Goal: Feedback & Contribution: Leave review/rating

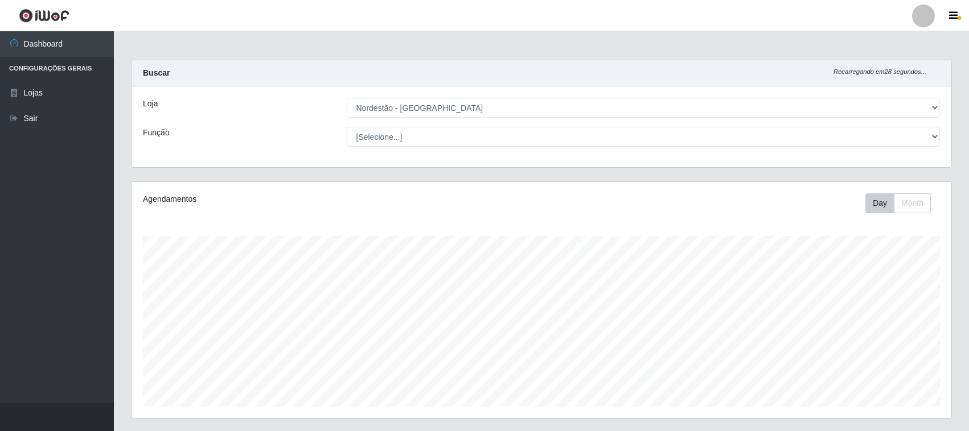
select select "420"
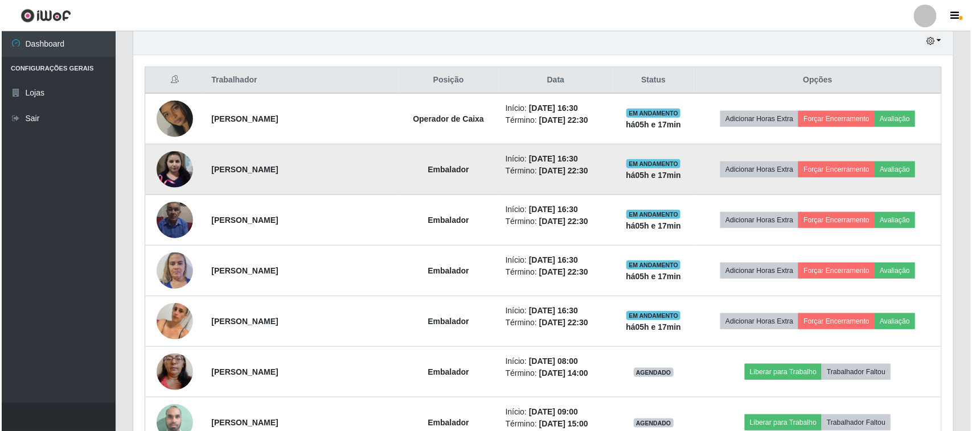
scroll to position [336, 0]
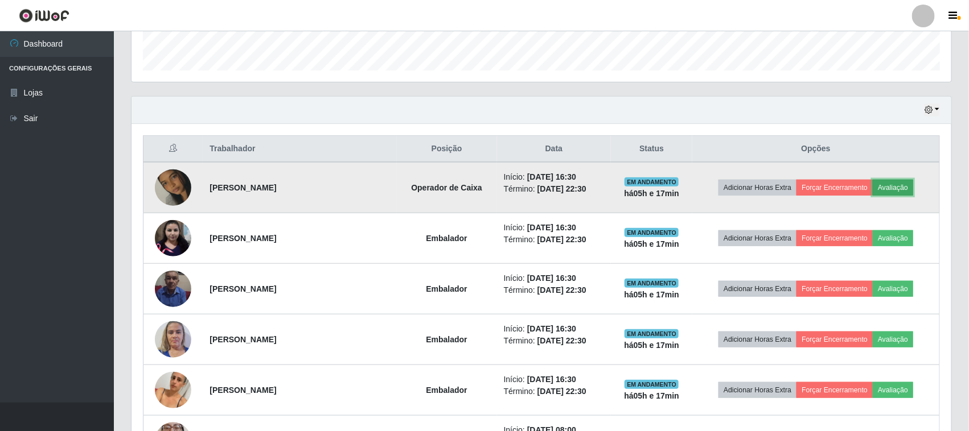
click at [904, 192] on button "Avaliação" at bounding box center [893, 188] width 40 height 16
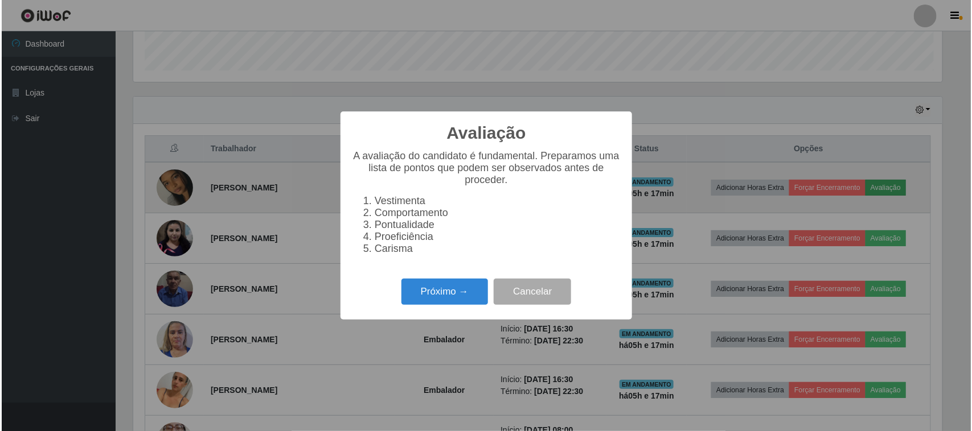
scroll to position [237, 812]
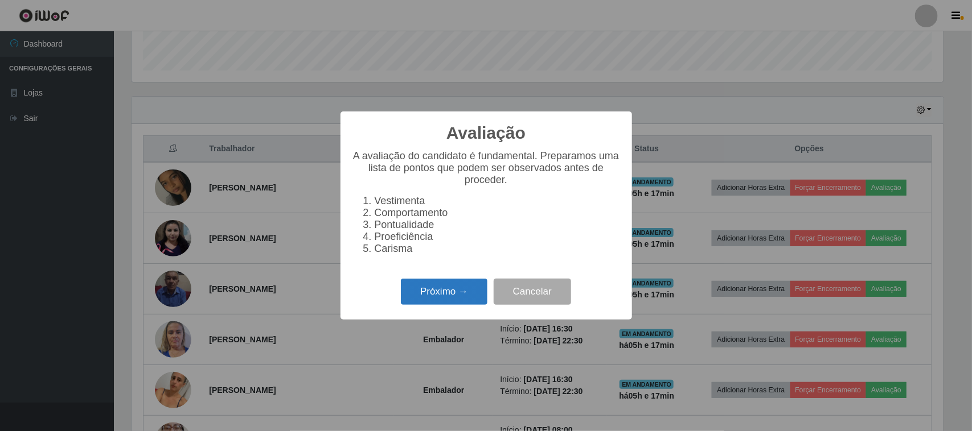
click at [447, 293] on button "Próximo →" at bounding box center [444, 292] width 87 height 27
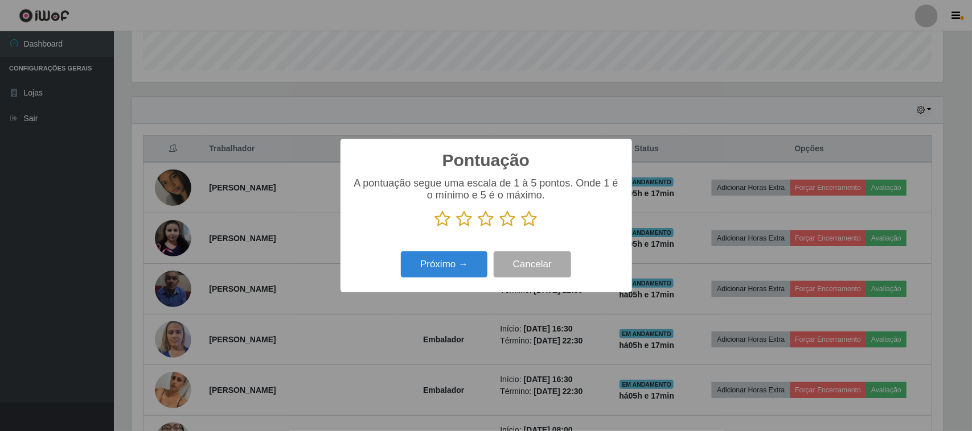
click at [535, 222] on icon at bounding box center [529, 219] width 16 height 17
click at [521, 228] on input "radio" at bounding box center [521, 228] width 0 height 0
click at [447, 268] on button "Próximo →" at bounding box center [444, 265] width 87 height 27
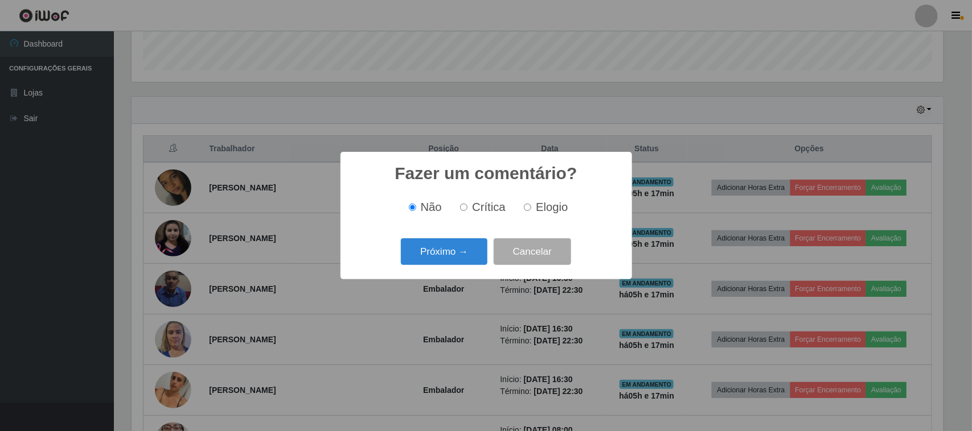
click at [537, 207] on span "Elogio" at bounding box center [552, 207] width 32 height 13
click at [531, 207] on input "Elogio" at bounding box center [527, 207] width 7 height 7
radio input "true"
click at [458, 249] on button "Próximo →" at bounding box center [444, 252] width 87 height 27
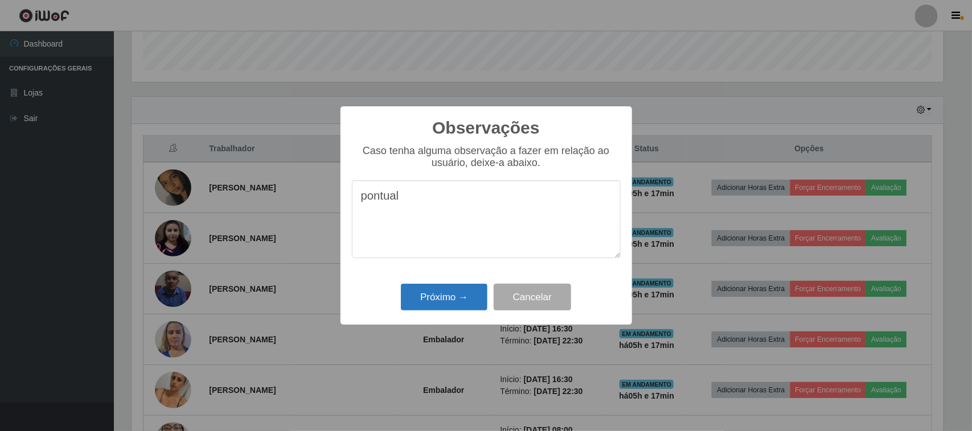
type textarea "pontual"
click at [446, 294] on button "Próximo →" at bounding box center [444, 297] width 87 height 27
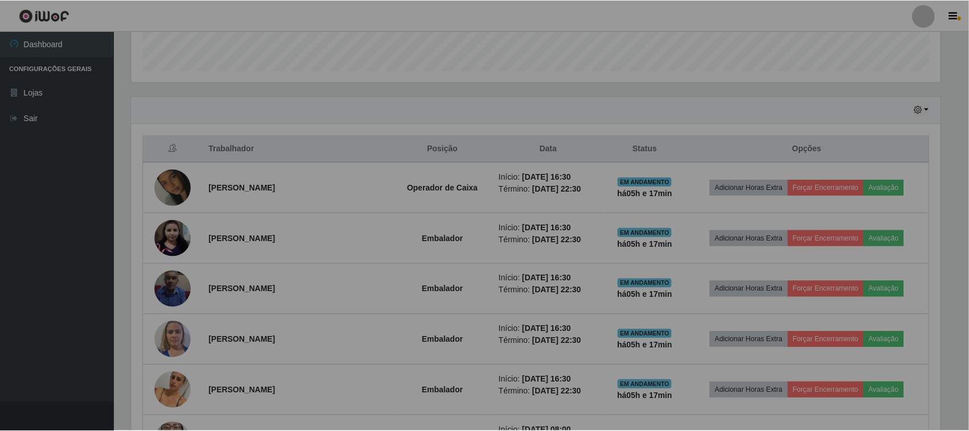
scroll to position [237, 820]
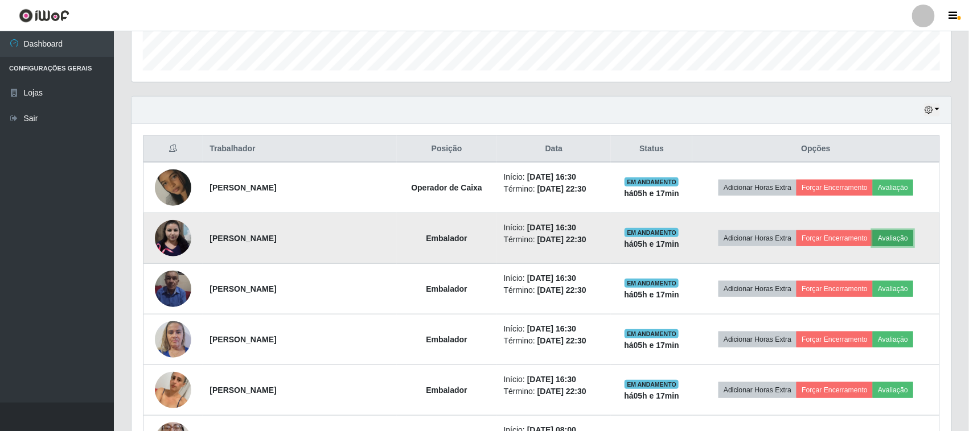
click at [911, 239] on button "Avaliação" at bounding box center [893, 239] width 40 height 16
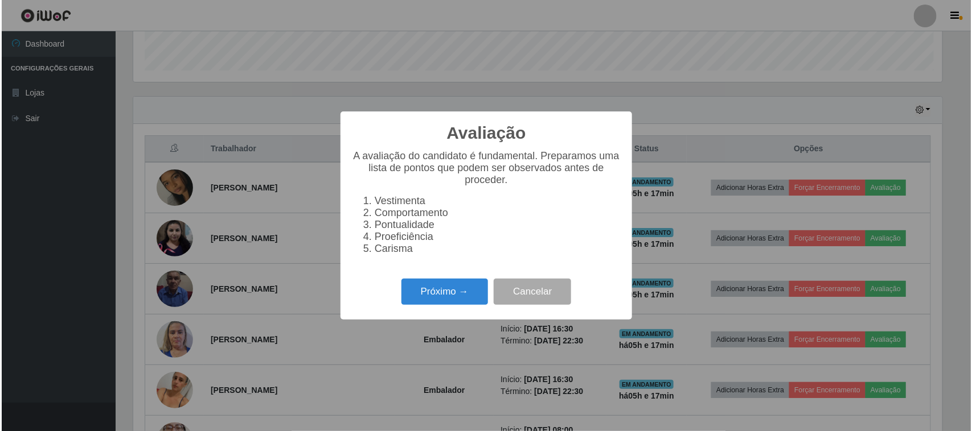
scroll to position [237, 812]
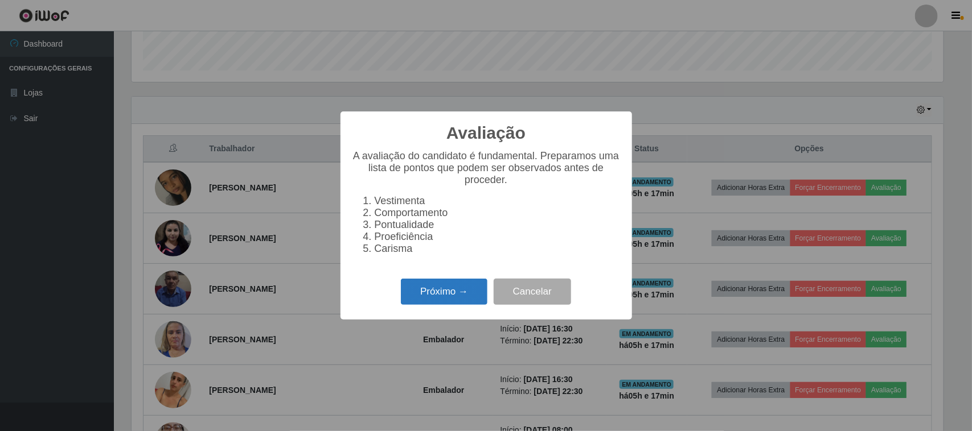
click at [468, 295] on button "Próximo →" at bounding box center [444, 292] width 87 height 27
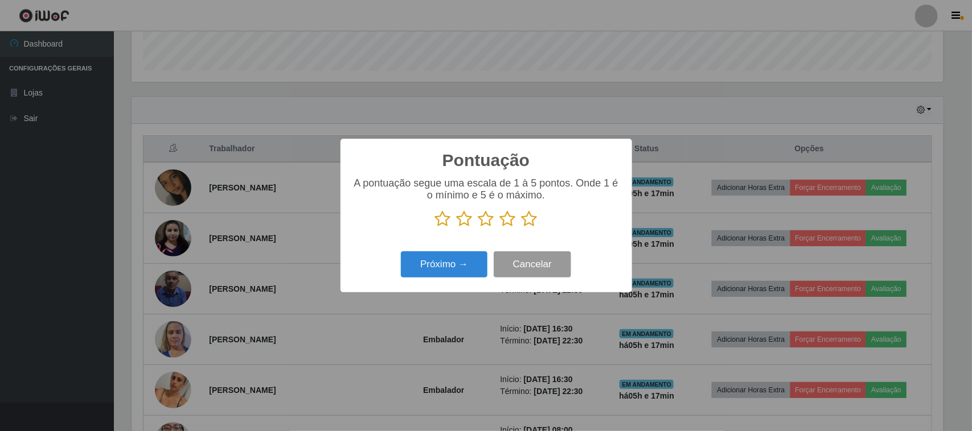
scroll to position [569024, 568448]
click at [531, 220] on icon at bounding box center [529, 219] width 16 height 17
click at [521, 228] on input "radio" at bounding box center [521, 228] width 0 height 0
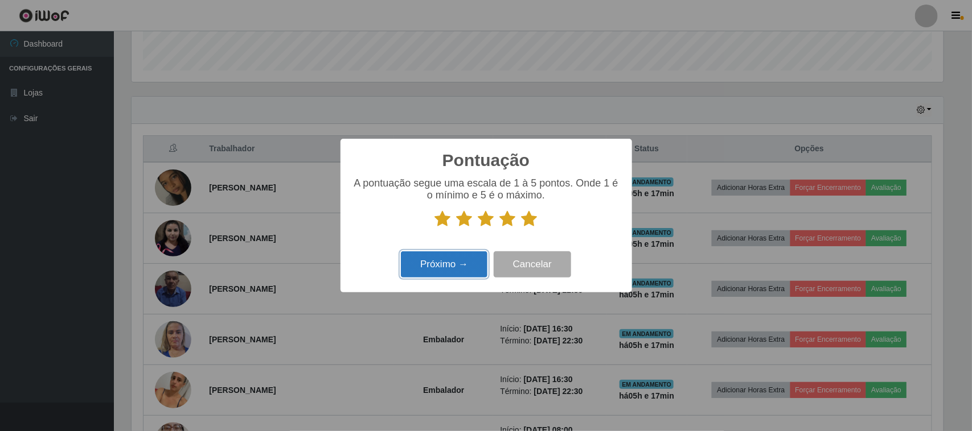
click at [481, 261] on button "Próximo →" at bounding box center [444, 265] width 87 height 27
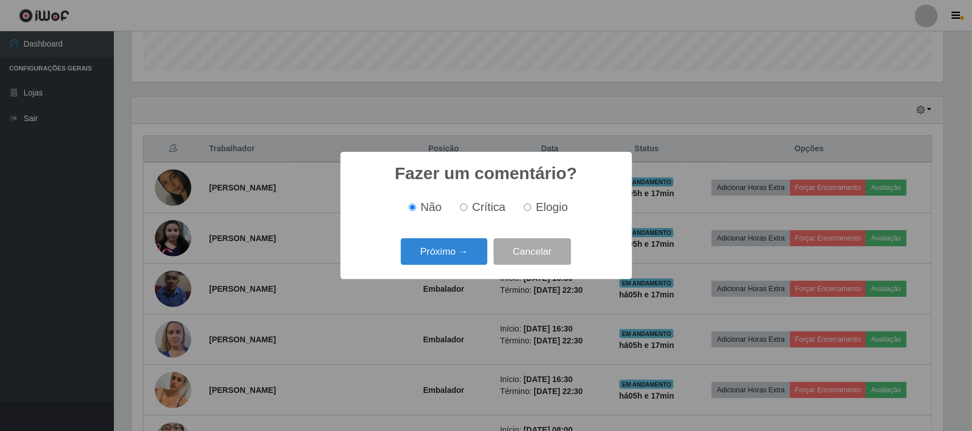
click at [540, 213] on span "Elogio" at bounding box center [552, 207] width 32 height 13
click at [531, 211] on input "Elogio" at bounding box center [527, 207] width 7 height 7
radio input "true"
click at [483, 248] on button "Próximo →" at bounding box center [444, 252] width 87 height 27
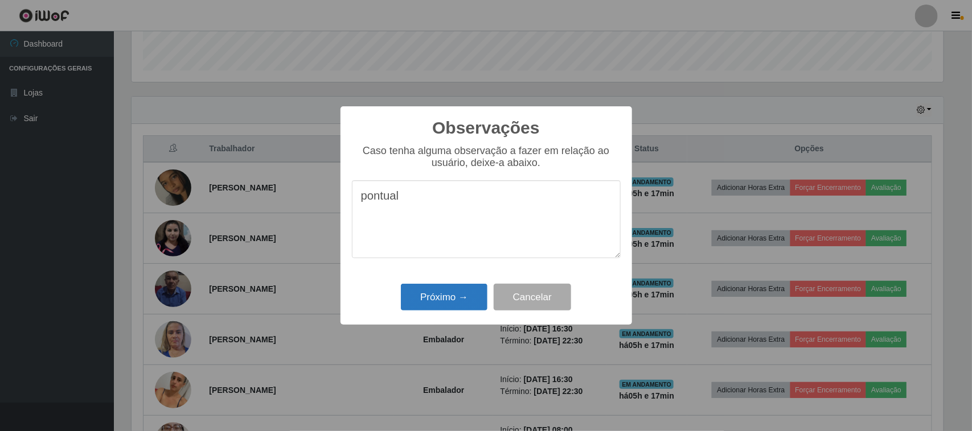
type textarea "pontual"
click at [456, 291] on button "Próximo →" at bounding box center [444, 297] width 87 height 27
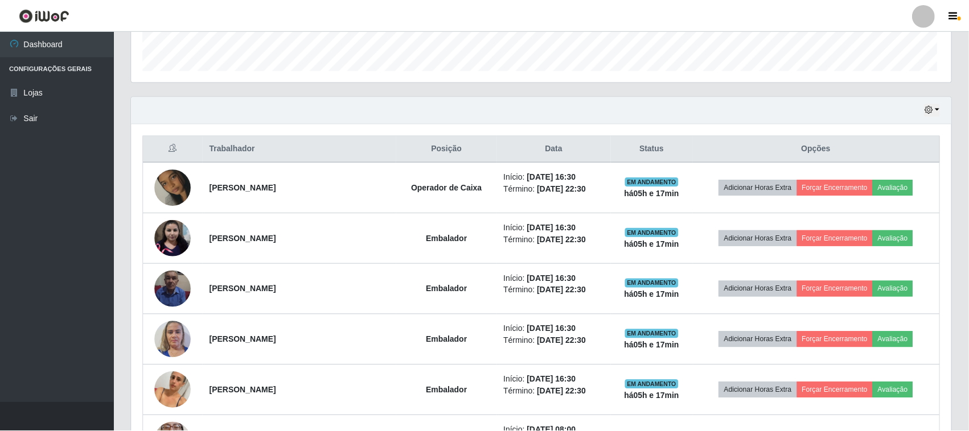
scroll to position [237, 820]
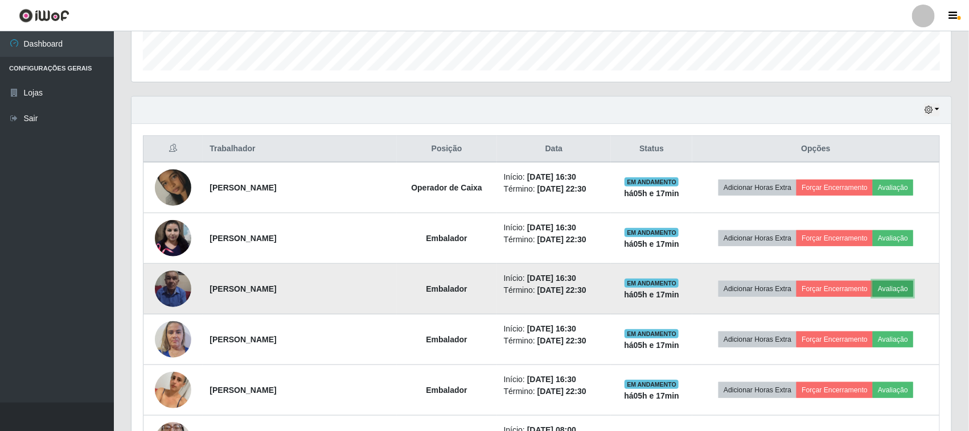
click at [897, 282] on button "Avaliação" at bounding box center [893, 289] width 40 height 16
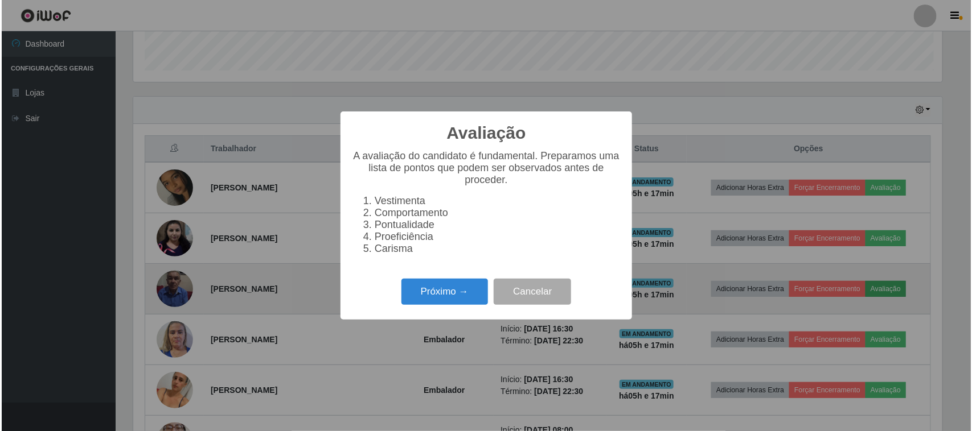
scroll to position [237, 812]
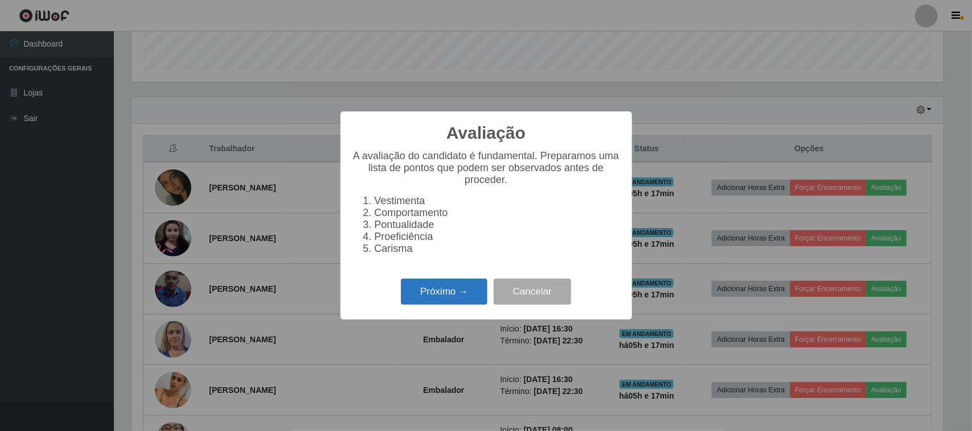
click at [482, 297] on button "Próximo →" at bounding box center [444, 292] width 87 height 27
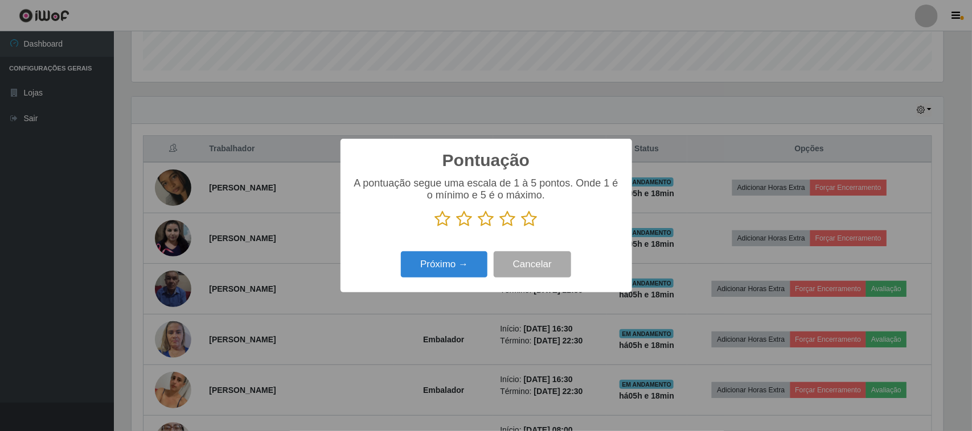
click at [534, 222] on icon at bounding box center [529, 219] width 16 height 17
click at [521, 228] on input "radio" at bounding box center [521, 228] width 0 height 0
click at [459, 271] on button "Próximo →" at bounding box center [444, 265] width 87 height 27
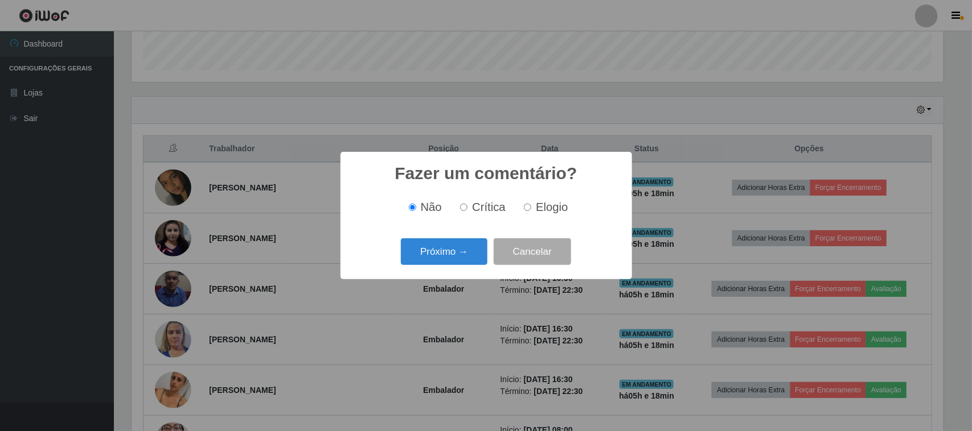
click at [528, 211] on input "Elogio" at bounding box center [527, 207] width 7 height 7
radio input "true"
click at [445, 255] on button "Próximo →" at bounding box center [444, 252] width 87 height 27
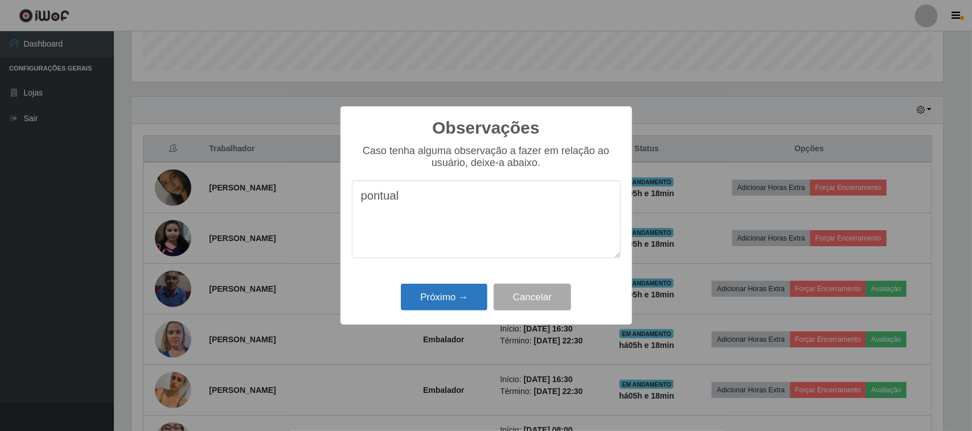
type textarea "pontual"
click at [458, 302] on button "Próximo →" at bounding box center [444, 297] width 87 height 27
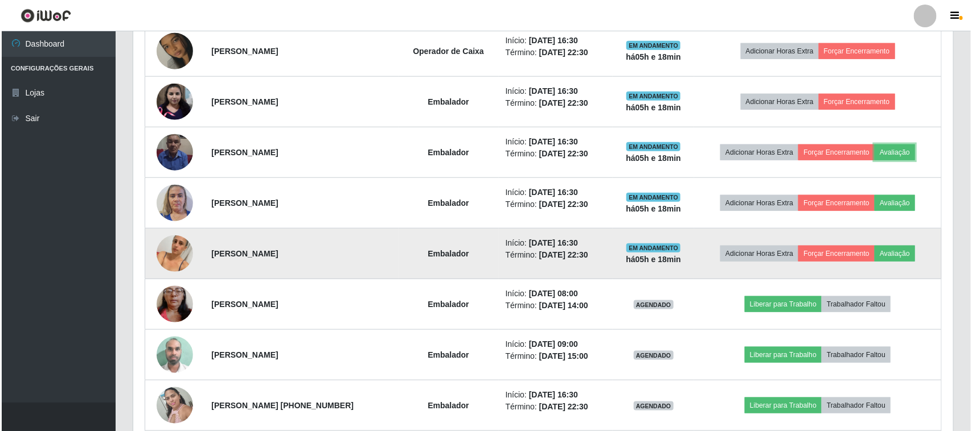
scroll to position [479, 0]
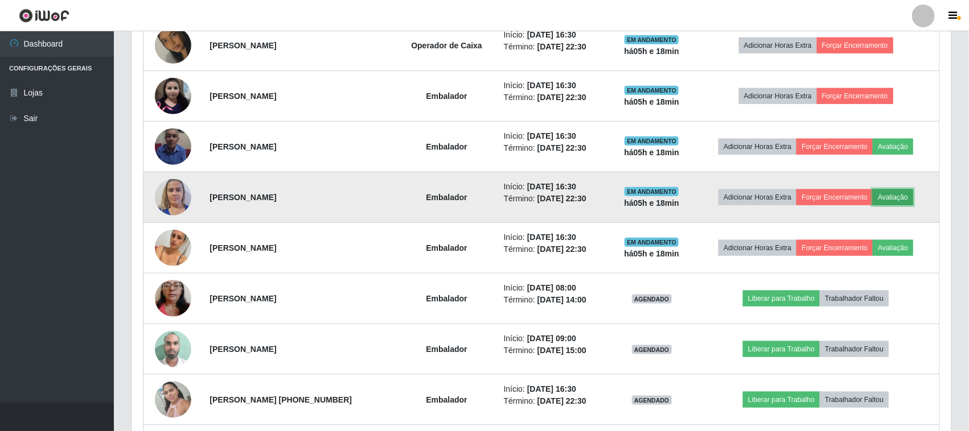
click at [897, 197] on button "Avaliação" at bounding box center [893, 198] width 40 height 16
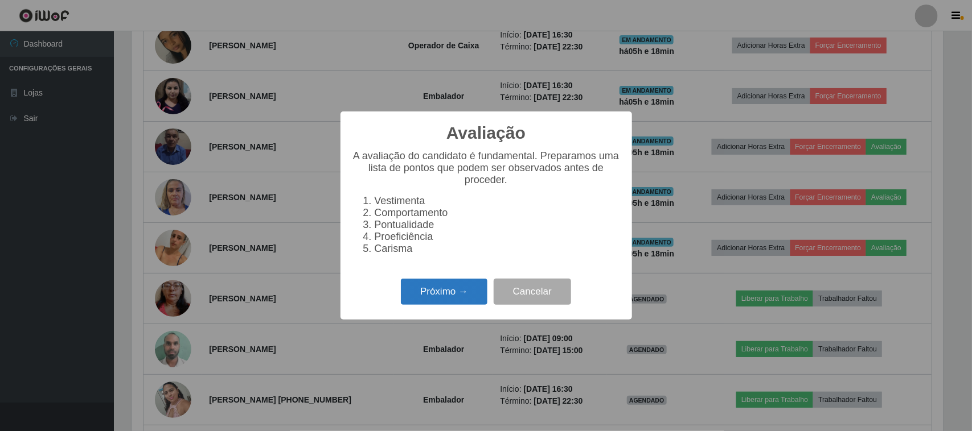
click at [474, 294] on button "Próximo →" at bounding box center [444, 292] width 87 height 27
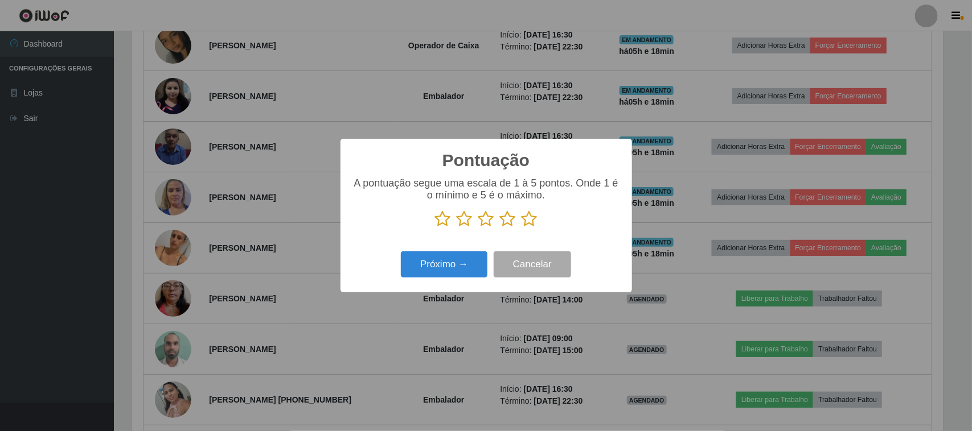
scroll to position [569024, 568448]
click at [536, 225] on icon at bounding box center [529, 219] width 16 height 17
click at [521, 228] on input "radio" at bounding box center [521, 228] width 0 height 0
click at [470, 265] on button "Próximo →" at bounding box center [444, 265] width 87 height 27
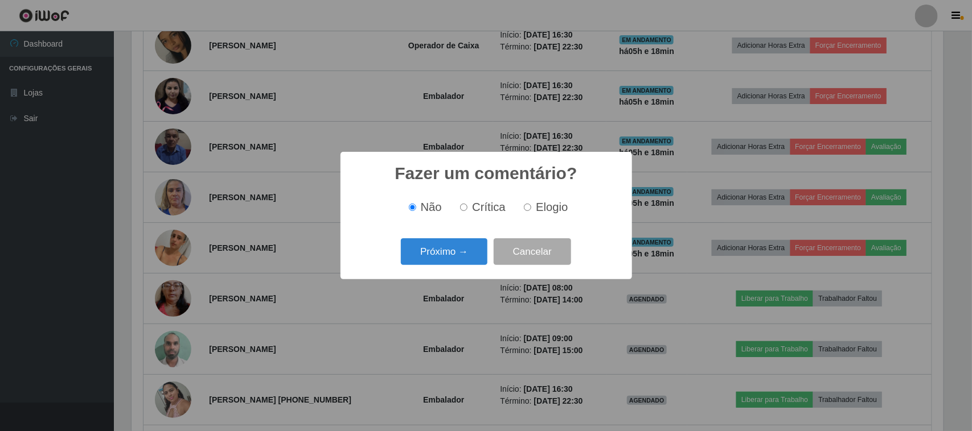
click at [528, 208] on input "Elogio" at bounding box center [527, 207] width 7 height 7
radio input "true"
click at [475, 243] on button "Próximo →" at bounding box center [444, 252] width 87 height 27
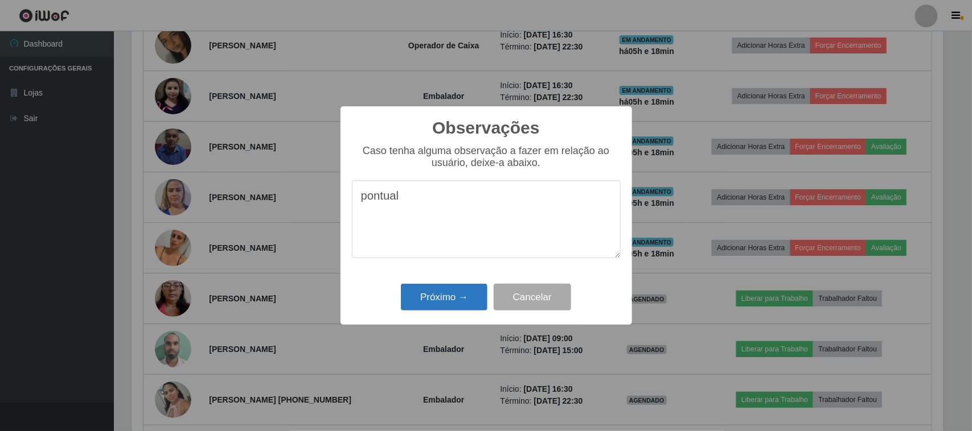
type textarea "pontual"
click at [470, 291] on button "Próximo →" at bounding box center [444, 297] width 87 height 27
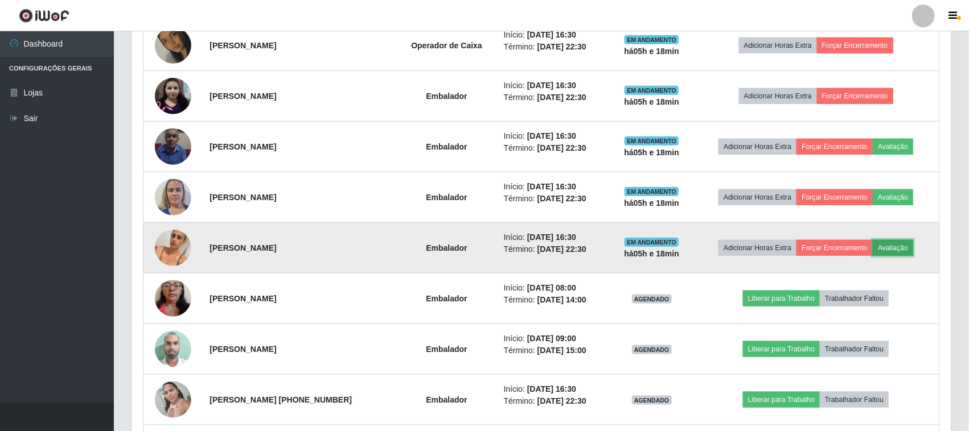
click at [897, 254] on button "Avaliação" at bounding box center [893, 248] width 40 height 16
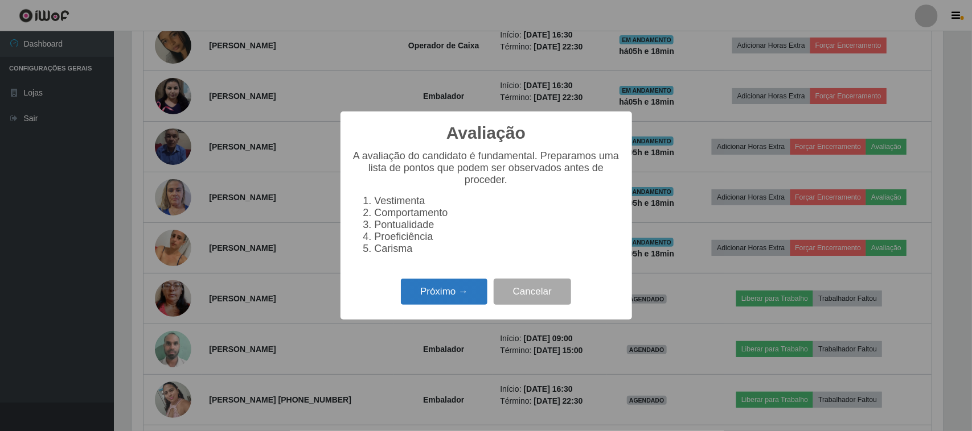
click at [450, 297] on button "Próximo →" at bounding box center [444, 292] width 87 height 27
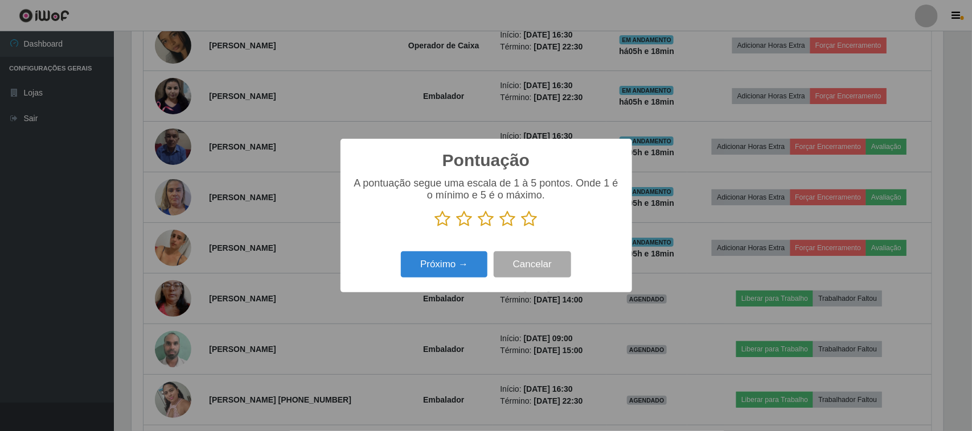
click at [533, 225] on icon at bounding box center [529, 219] width 16 height 17
click at [521, 228] on input "radio" at bounding box center [521, 228] width 0 height 0
click at [442, 264] on button "Próximo →" at bounding box center [444, 265] width 87 height 27
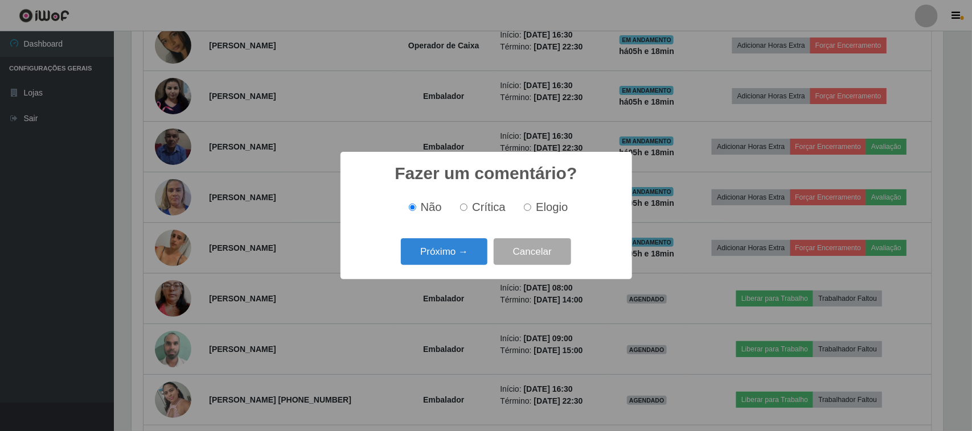
drag, startPoint x: 541, startPoint y: 212, endPoint x: 515, endPoint y: 223, distance: 27.8
click at [539, 212] on span "Elogio" at bounding box center [552, 207] width 32 height 13
click at [531, 211] on input "Elogio" at bounding box center [527, 207] width 7 height 7
radio input "true"
click at [473, 243] on button "Próximo →" at bounding box center [444, 252] width 87 height 27
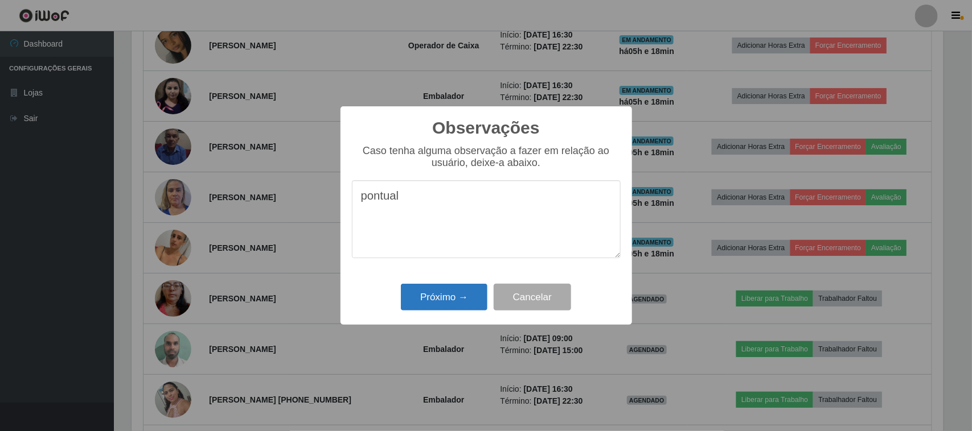
type textarea "pontual"
click at [451, 301] on button "Próximo →" at bounding box center [444, 297] width 87 height 27
